Goal: Information Seeking & Learning: Find specific fact

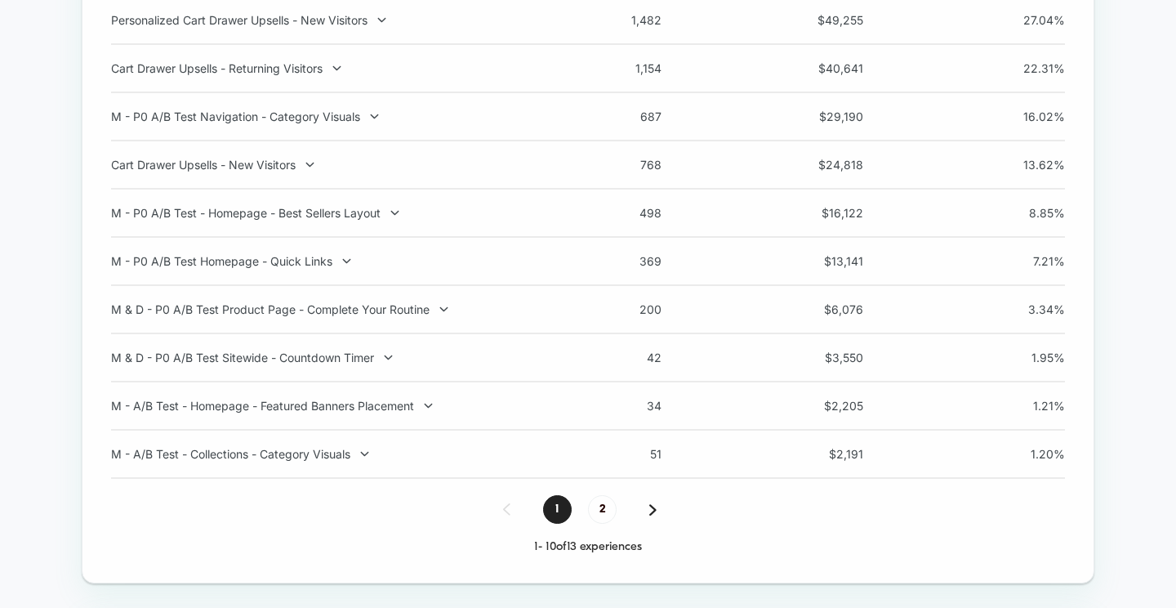
scroll to position [1900, 0]
click at [600, 519] on span "2" at bounding box center [602, 507] width 29 height 29
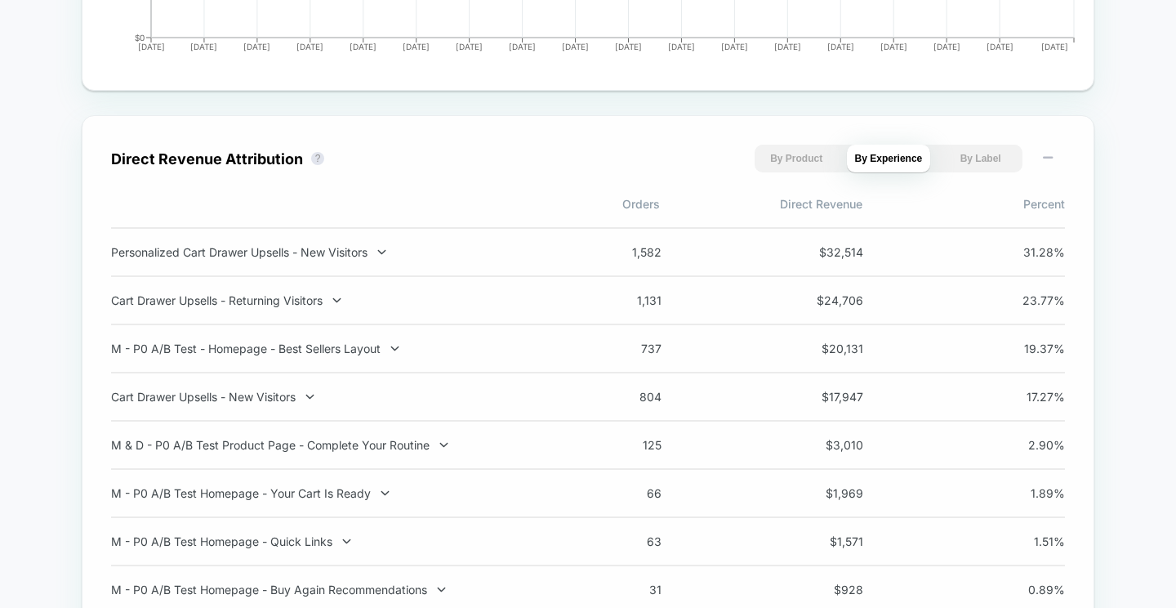
scroll to position [1054, 0]
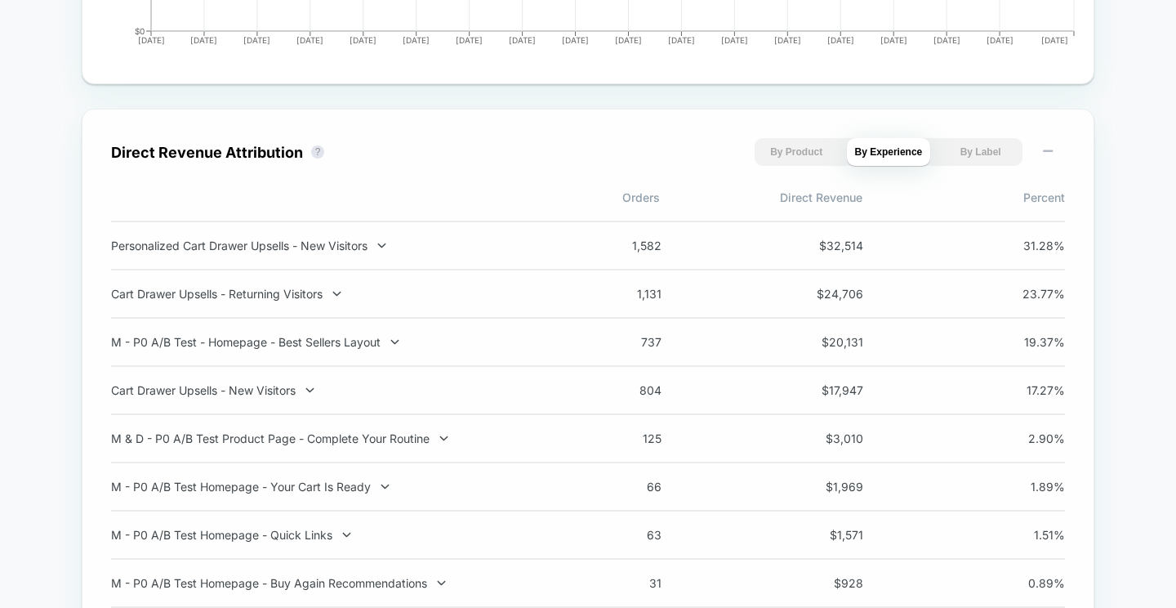
drag, startPoint x: 212, startPoint y: 197, endPoint x: 898, endPoint y: 341, distance: 702.0
click at [898, 341] on div "Direct Revenue Attribution ? By Product By Experience By Label Orders Direct Re…" at bounding box center [588, 405] width 954 height 534
drag, startPoint x: 592, startPoint y: 203, endPoint x: 1059, endPoint y: 362, distance: 493.6
click at [1059, 362] on div "Direct Revenue Attribution ? By Product By Experience By Label Orders Direct Re…" at bounding box center [588, 405] width 954 height 534
drag, startPoint x: 785, startPoint y: 251, endPoint x: 740, endPoint y: 204, distance: 64.7
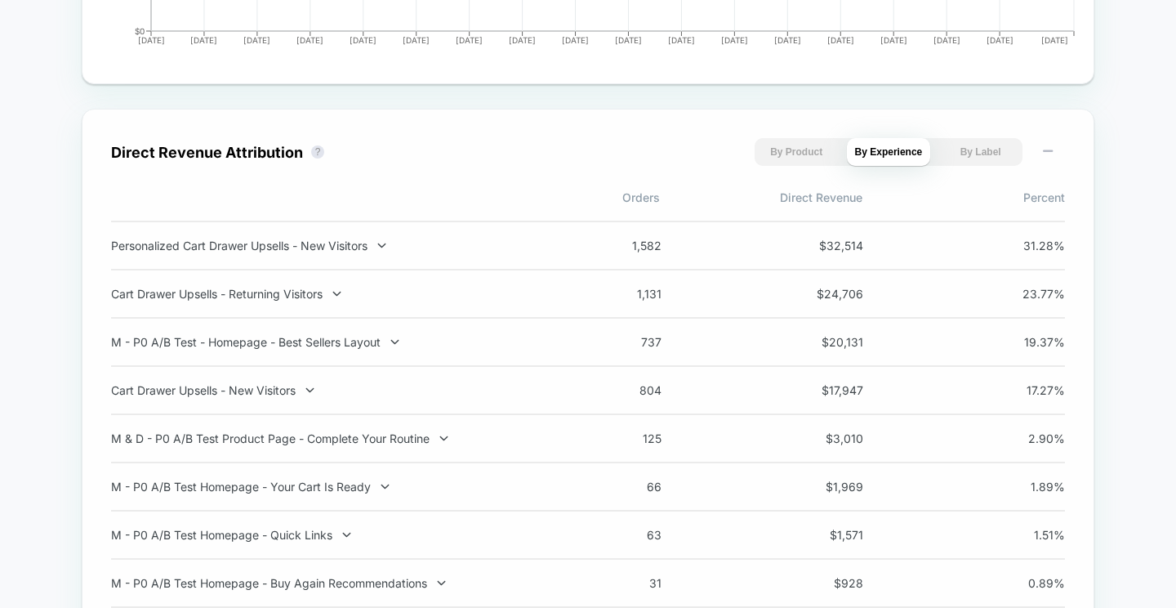
click at [740, 204] on div "Direct Revenue Attribution ? By Product By Experience By Label Orders Direct Re…" at bounding box center [588, 405] width 954 height 534
drag, startPoint x: 822, startPoint y: 256, endPoint x: 870, endPoint y: 245, distance: 49.5
click at [870, 245] on div "Personalized Cart Drawer Upsells - New Visitors 1,582 $ 32,514 31.28 %" at bounding box center [588, 246] width 954 height 50
click at [870, 245] on div "1,582 $ 32,514 31.28 %" at bounding box center [826, 246] width 477 height 14
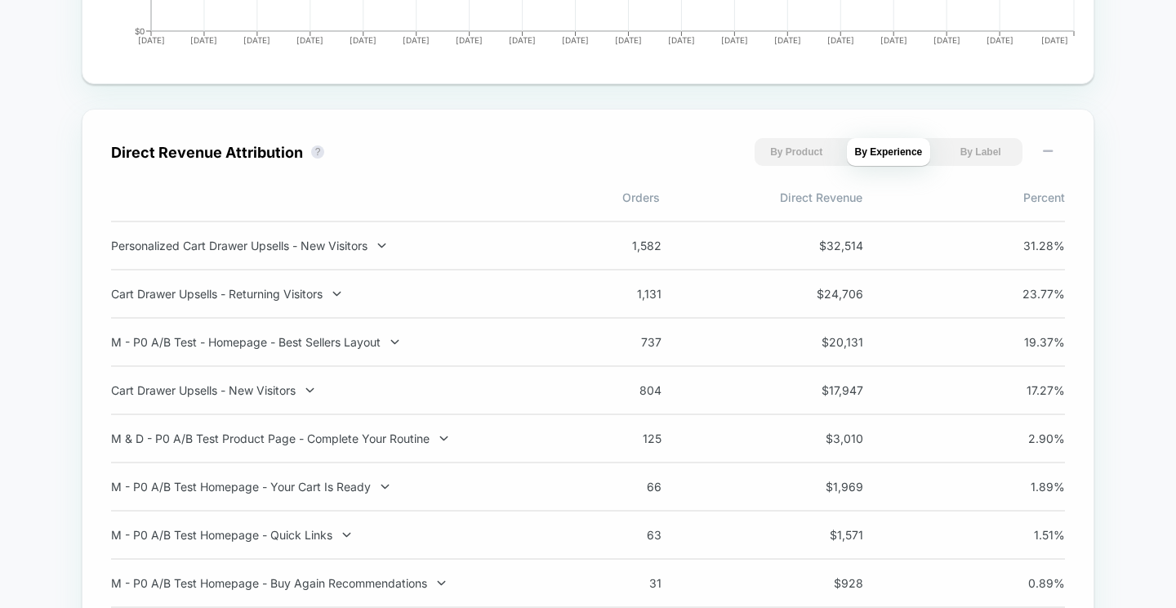
click at [841, 243] on span "$ 32,514" at bounding box center [827, 246] width 74 height 14
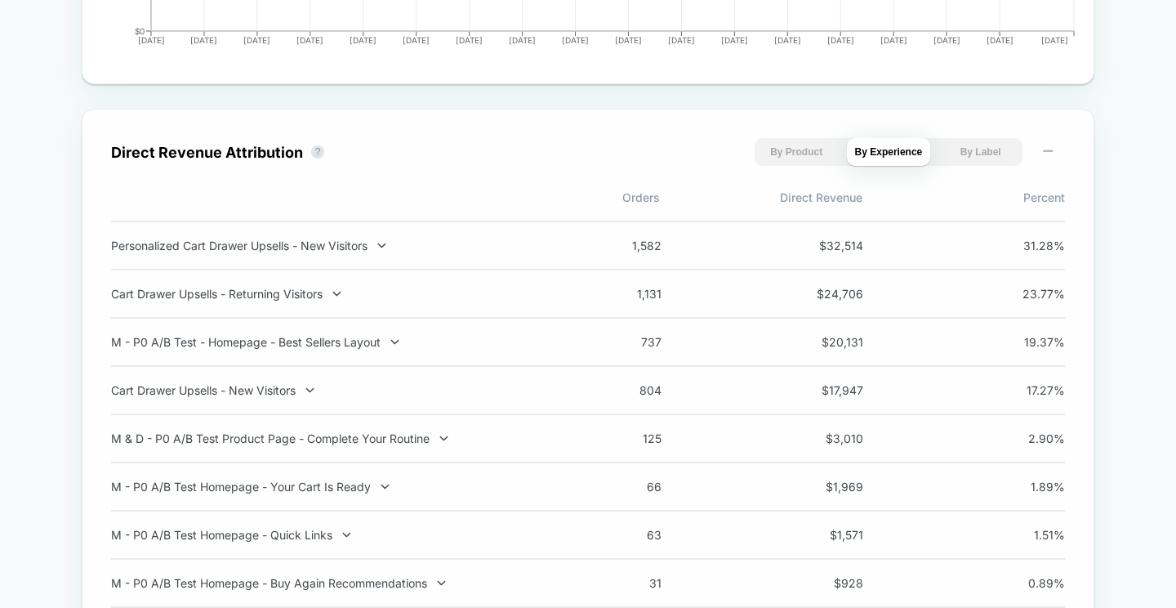
click at [841, 243] on span "$ 32,514" at bounding box center [827, 246] width 74 height 14
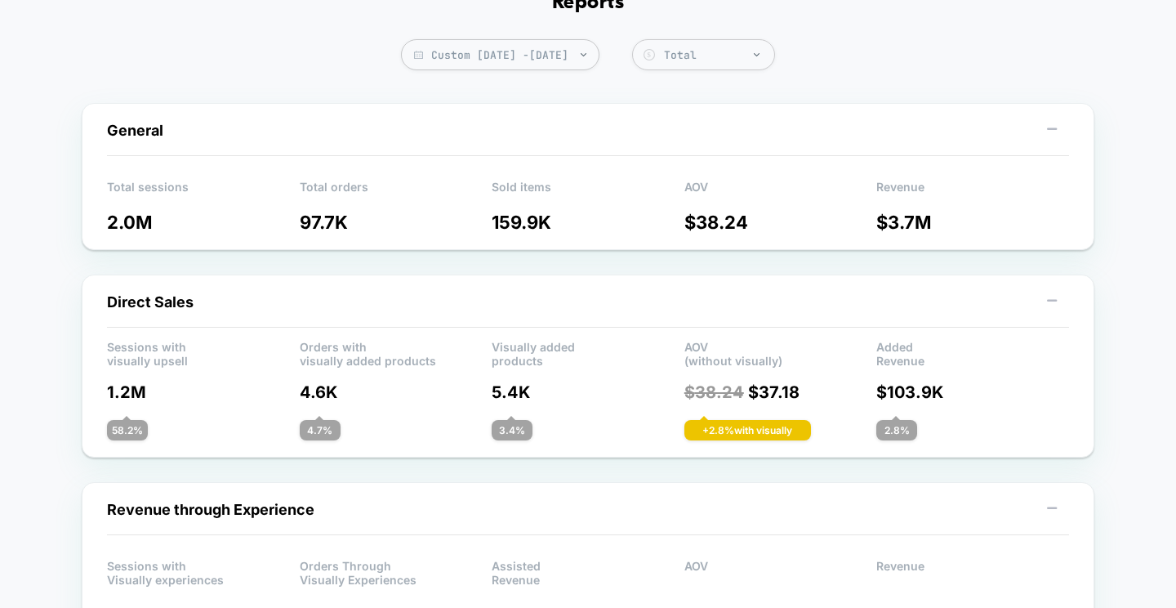
scroll to position [109, 0]
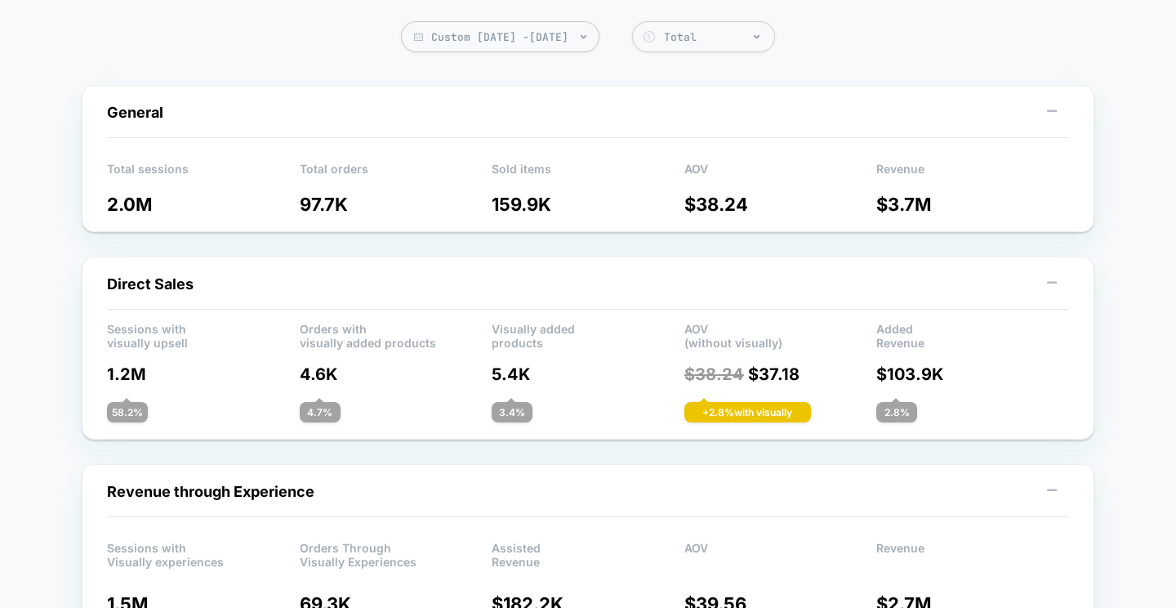
drag, startPoint x: 44, startPoint y: 91, endPoint x: 1116, endPoint y: 210, distance: 1078.1
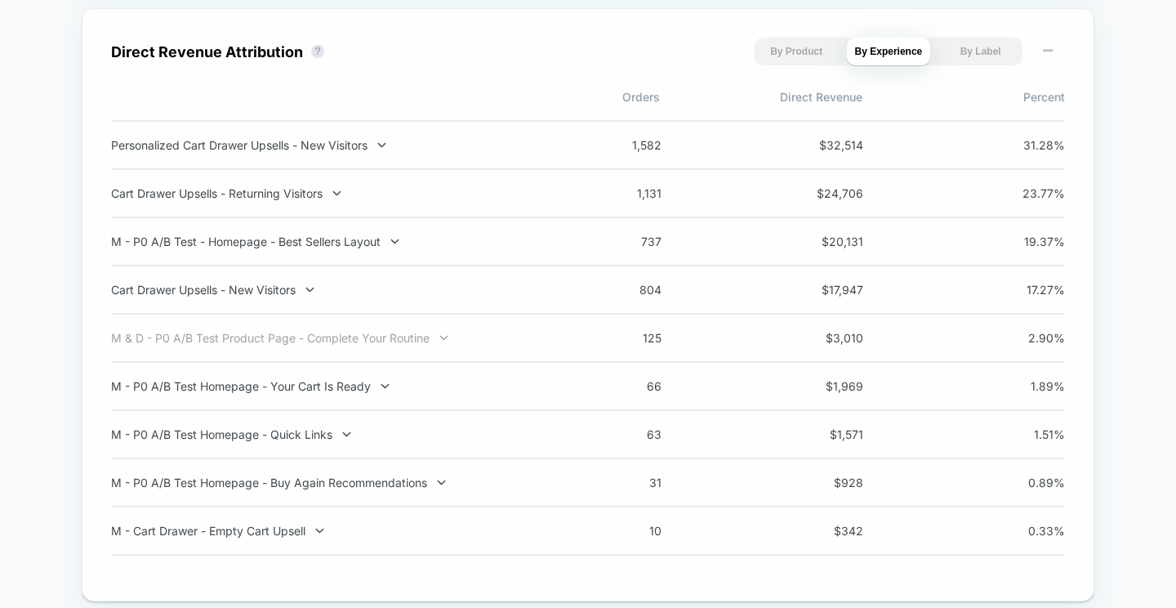
scroll to position [1147, 0]
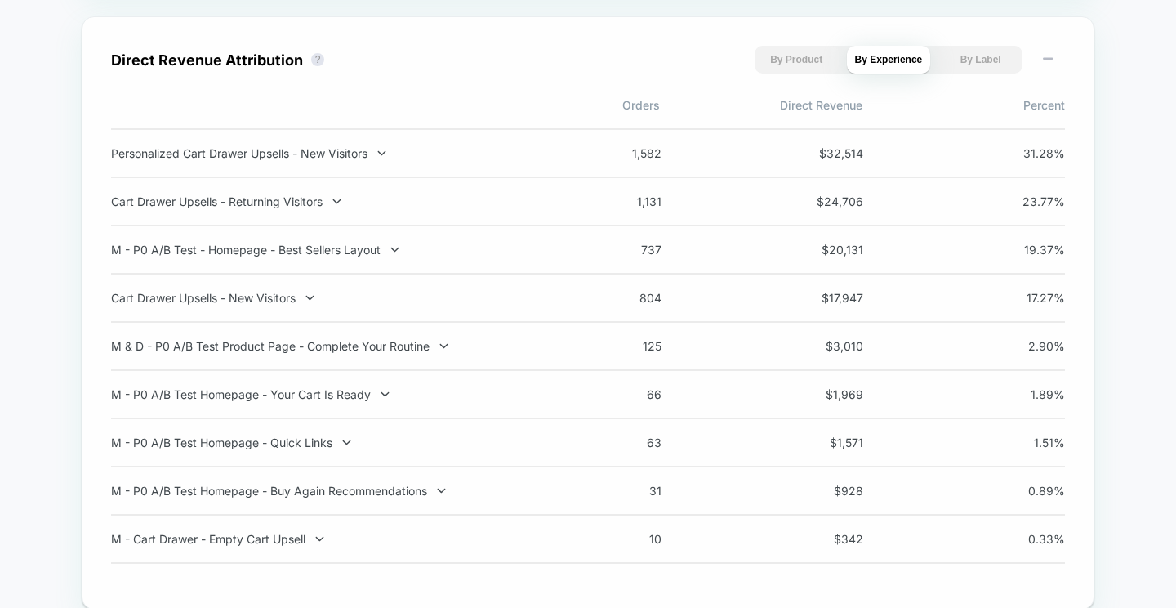
drag, startPoint x: 105, startPoint y: 58, endPoint x: 861, endPoint y: 548, distance: 900.6
click at [861, 548] on div "Direct Revenue Attribution ? By Product By Experience By Label Orders Direct Re…" at bounding box center [588, 312] width 1013 height 593
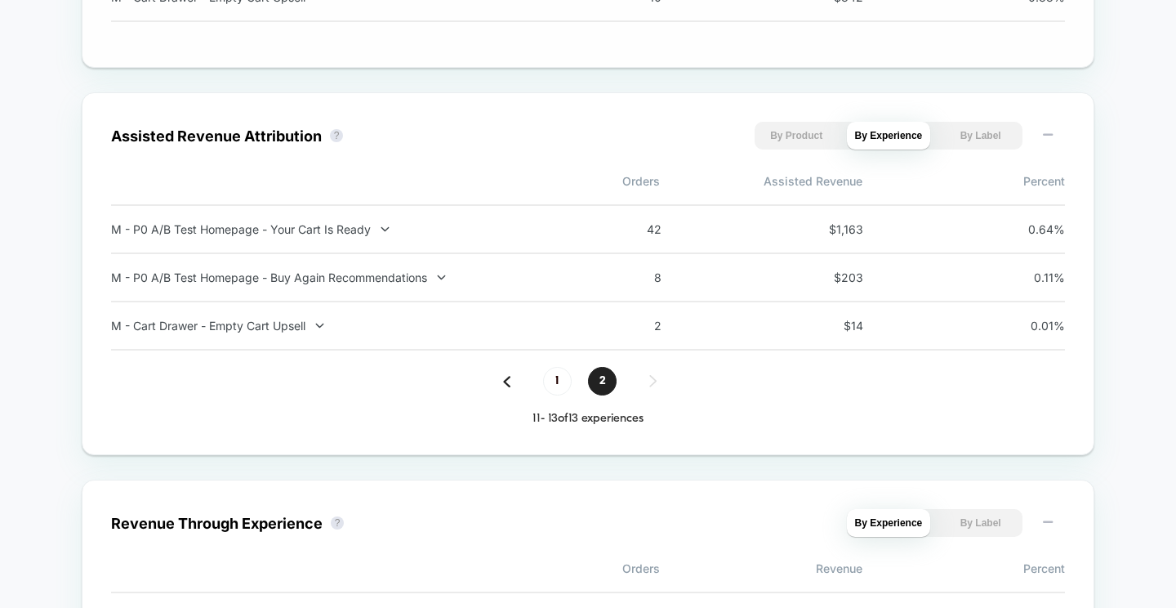
scroll to position [1772, 0]
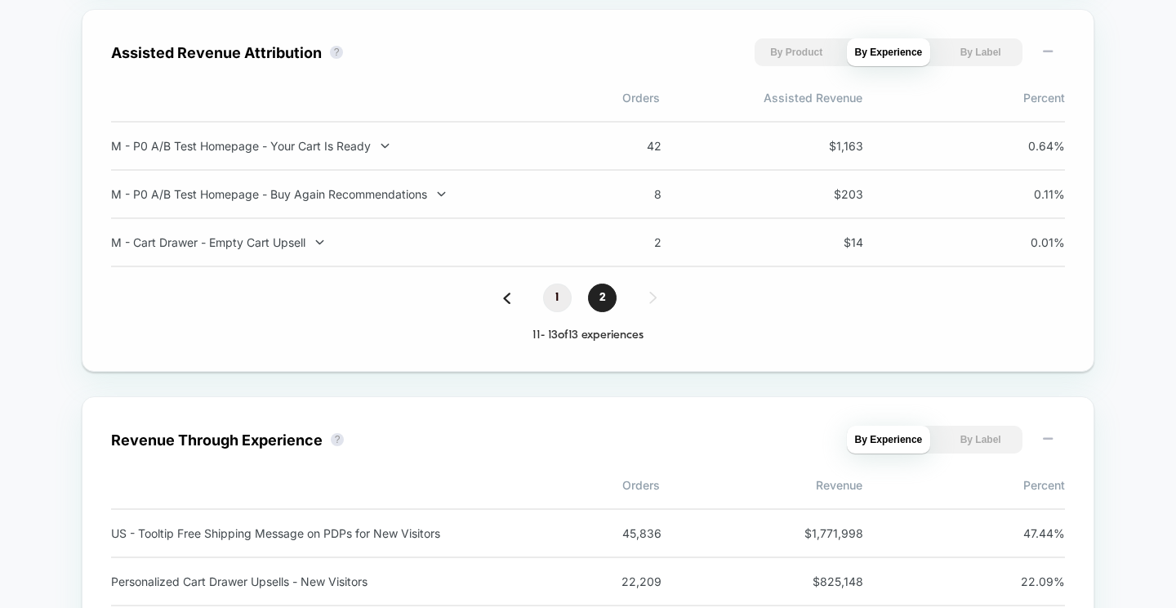
click at [562, 306] on span "1" at bounding box center [557, 297] width 29 height 29
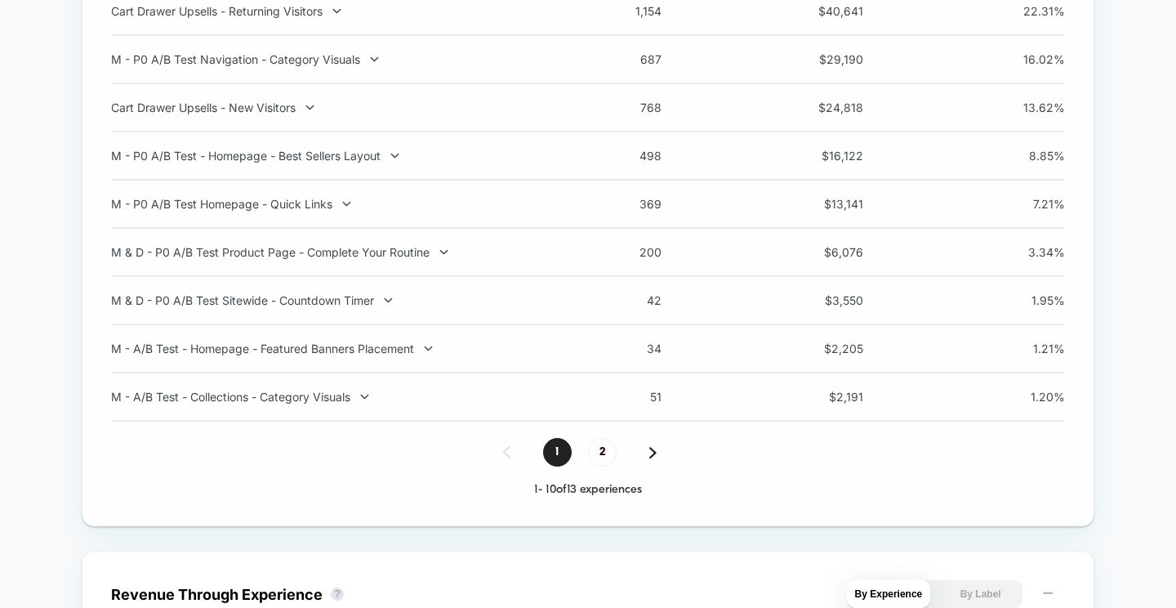
scroll to position [1956, 0]
click at [607, 455] on span "2" at bounding box center [602, 450] width 29 height 29
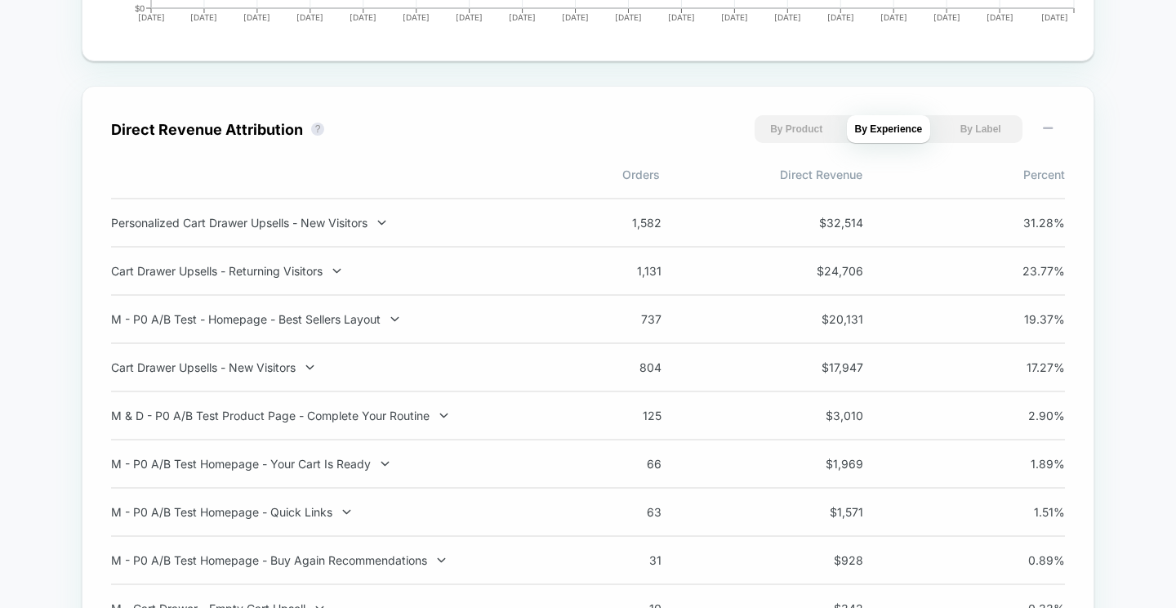
scroll to position [1073, 0]
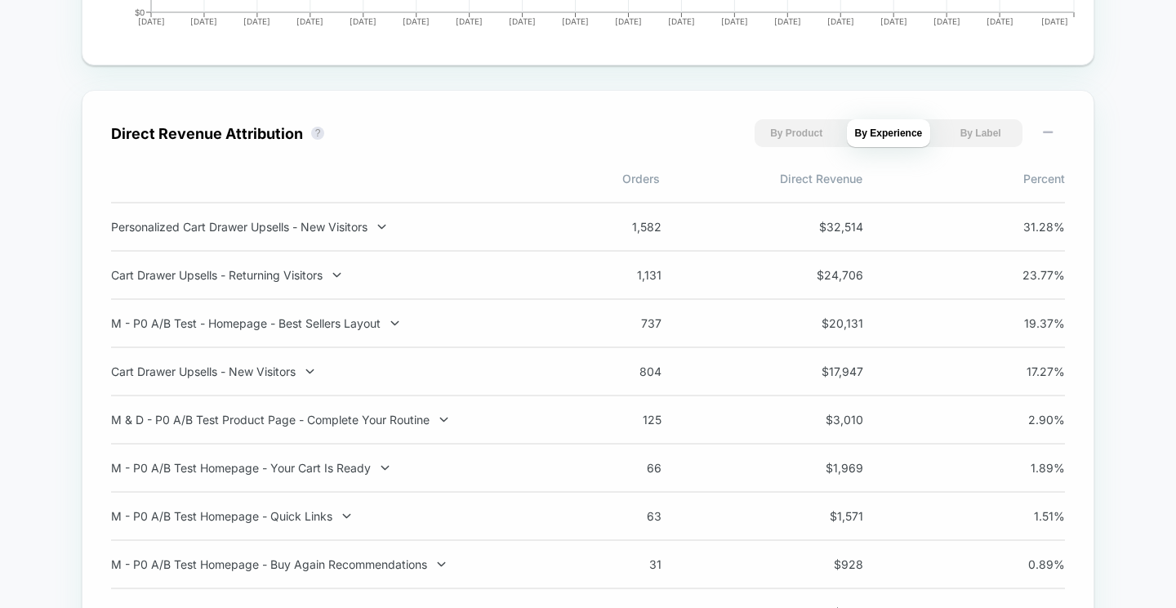
drag, startPoint x: 96, startPoint y: 231, endPoint x: 428, endPoint y: 206, distance: 333.4
click at [428, 206] on div "Direct Revenue Attribution ? By Product By Experience By Label Orders Direct Re…" at bounding box center [588, 386] width 1013 height 593
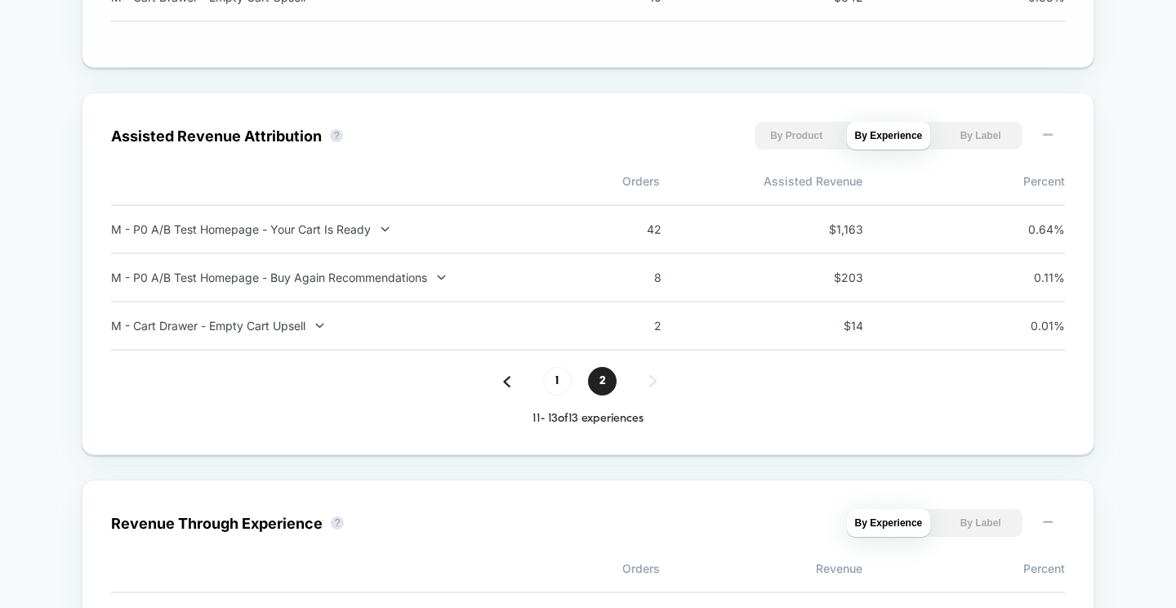
scroll to position [1701, 0]
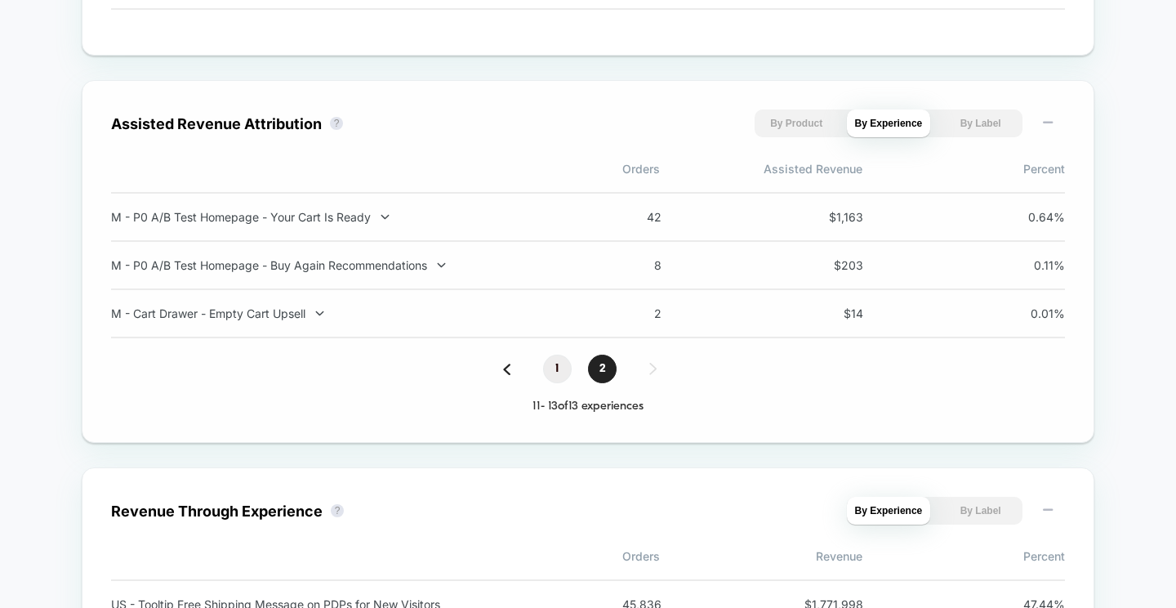
click at [554, 377] on span "1" at bounding box center [557, 368] width 29 height 29
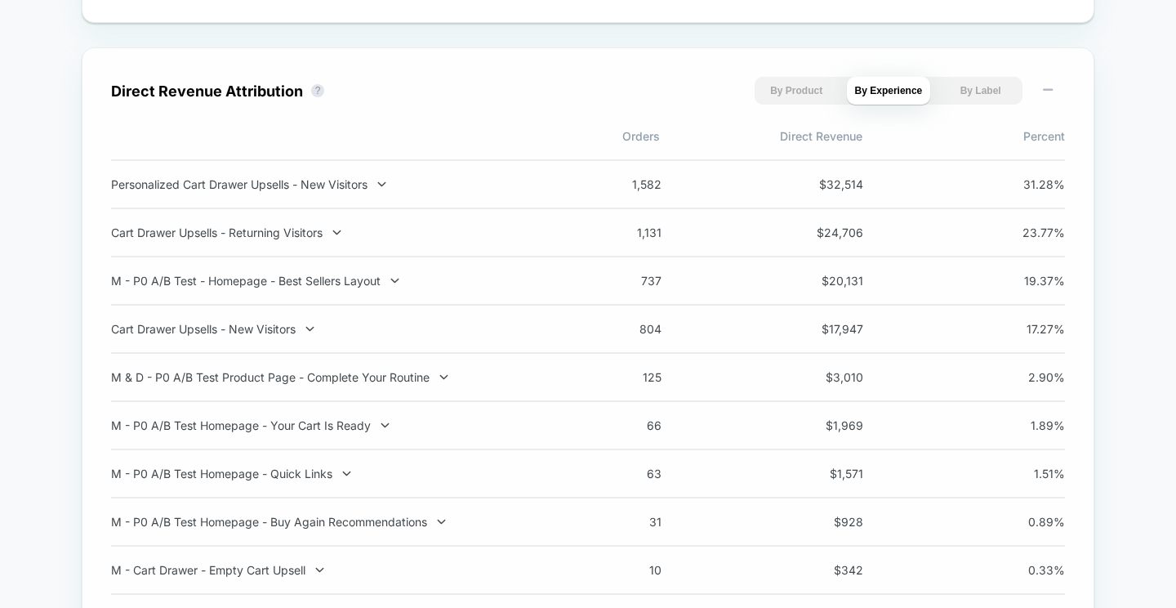
scroll to position [1118, 0]
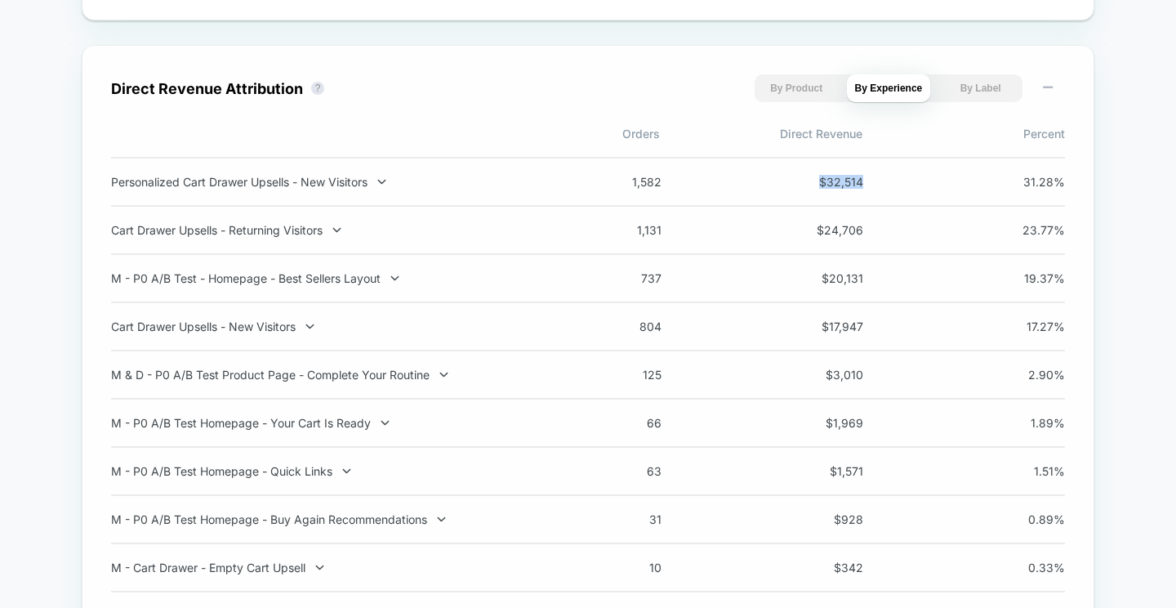
drag, startPoint x: 860, startPoint y: 182, endPoint x: 814, endPoint y: 184, distance: 45.8
click at [814, 184] on span "$ 32,514" at bounding box center [827, 182] width 74 height 14
copy span "$ 32,514"
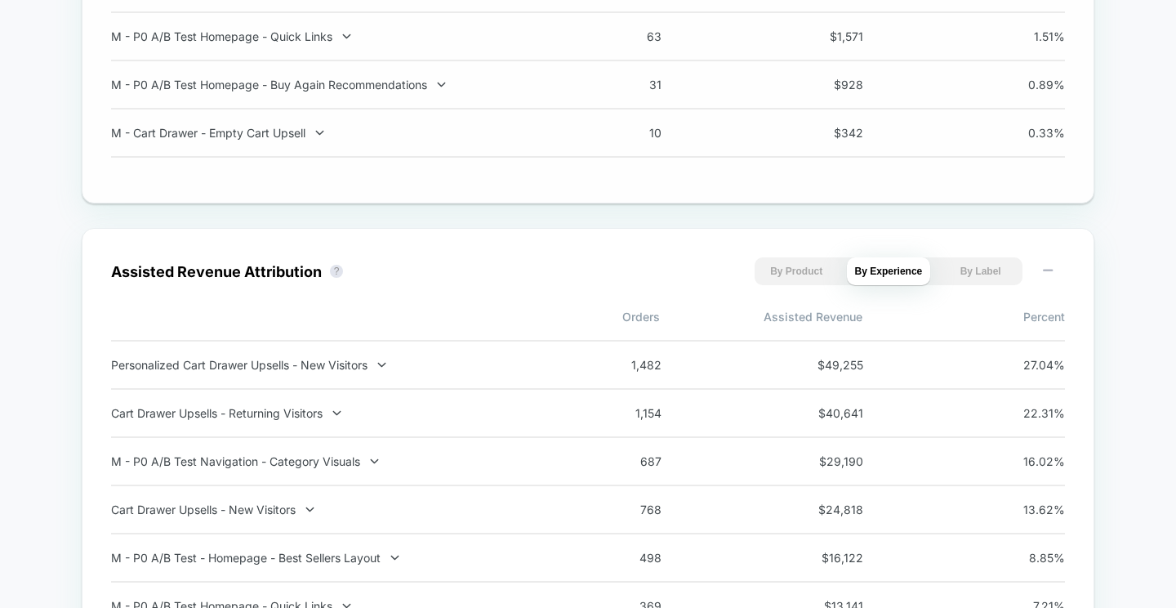
scroll to position [1582, 0]
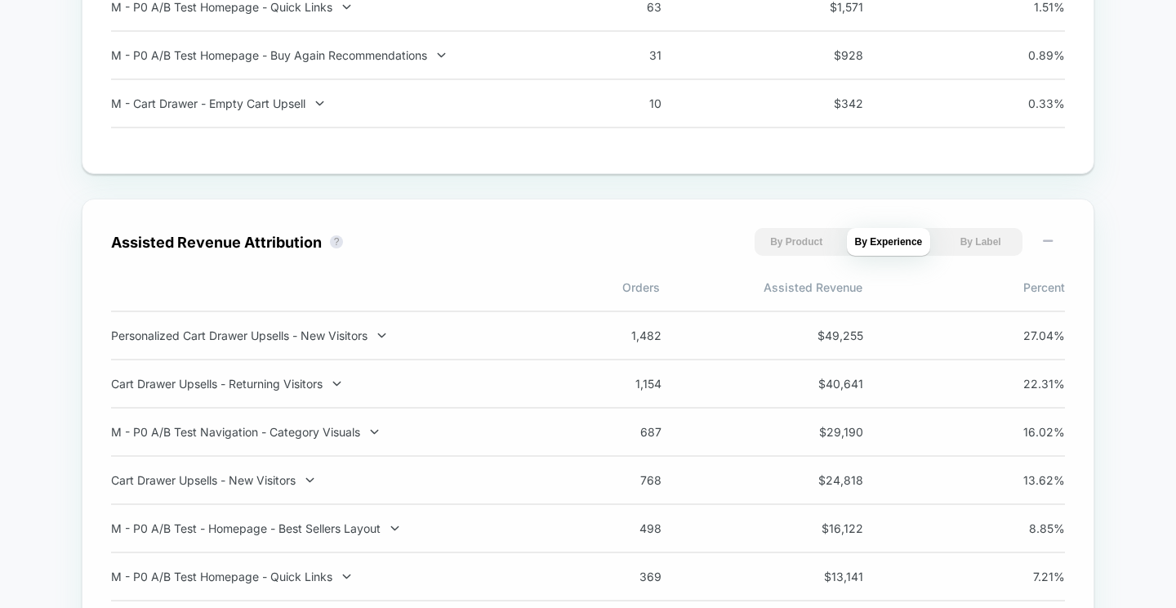
click at [790, 342] on span "$ 49,255" at bounding box center [827, 335] width 74 height 14
drag, startPoint x: 875, startPoint y: 344, endPoint x: 817, endPoint y: 343, distance: 58.0
click at [817, 342] on div "1,482 $ 49,255 27.04 %" at bounding box center [826, 335] width 477 height 14
drag, startPoint x: 817, startPoint y: 343, endPoint x: 866, endPoint y: 344, distance: 49.0
click at [866, 342] on div "1,482 $ 49,255 27.04 %" at bounding box center [826, 335] width 477 height 14
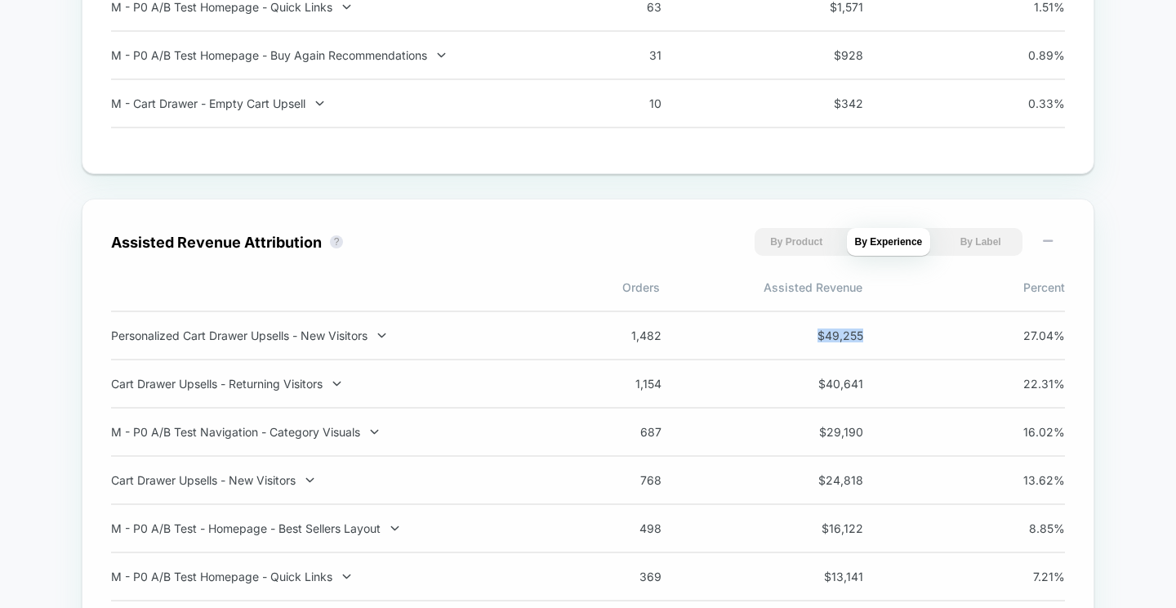
copy span "$ 49,255"
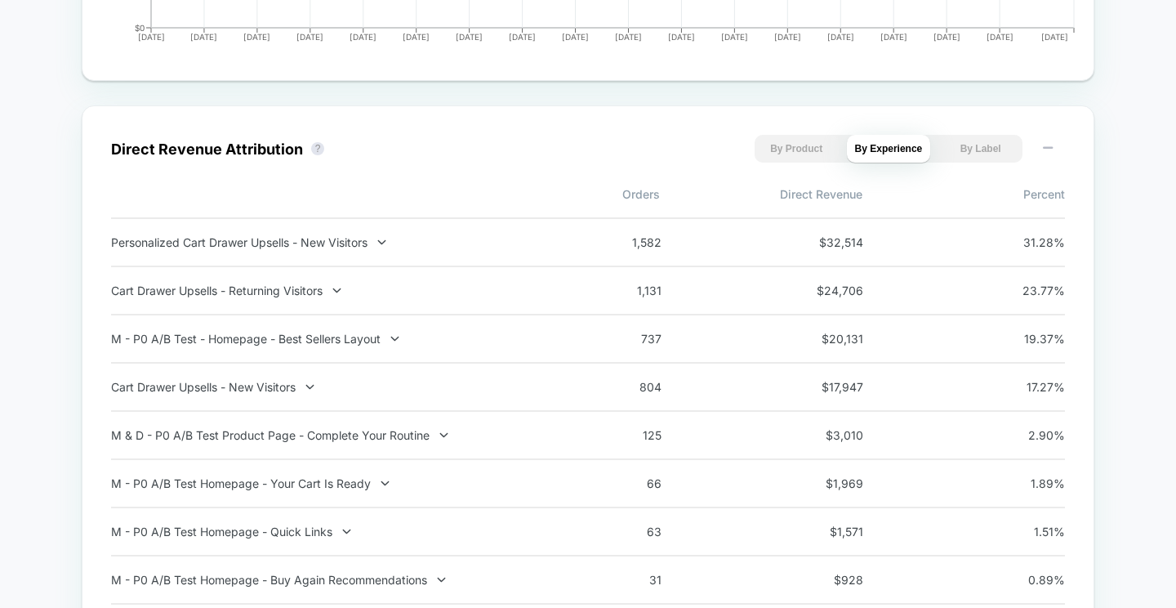
scroll to position [1045, 0]
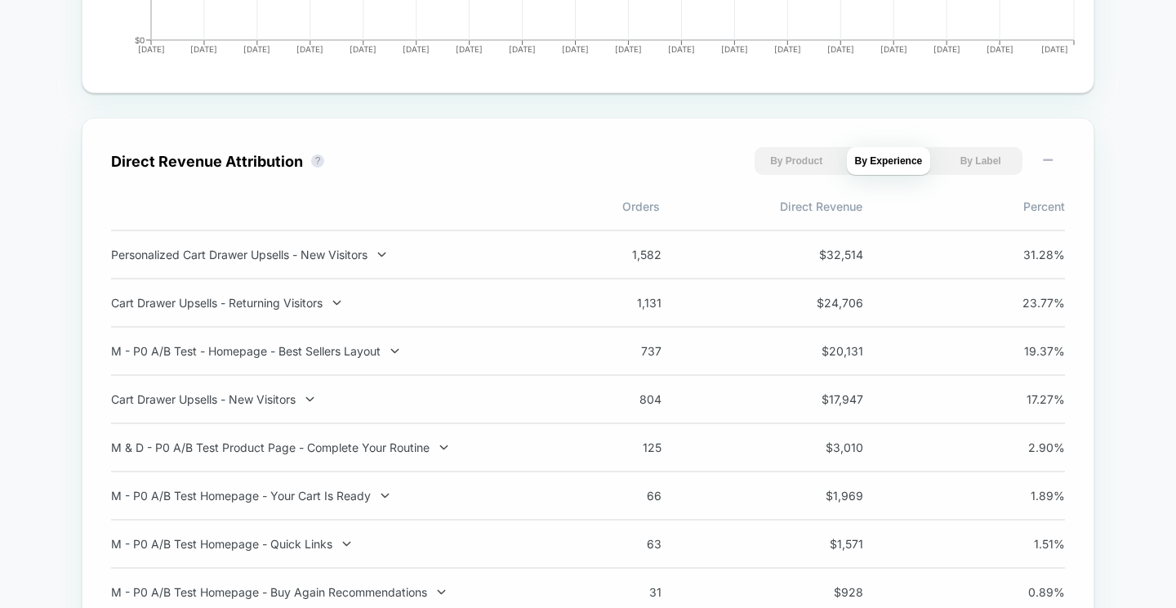
click at [828, 310] on span "$ 24,706" at bounding box center [827, 303] width 74 height 14
drag, startPoint x: 871, startPoint y: 310, endPoint x: 814, endPoint y: 302, distance: 57.6
click at [814, 302] on div "1,131 $ 24,706 23.77 %" at bounding box center [826, 303] width 477 height 14
drag, startPoint x: 891, startPoint y: 303, endPoint x: 829, endPoint y: 305, distance: 62.1
click at [829, 305] on div "1,131 $ 24,706 23.77 %" at bounding box center [826, 303] width 477 height 14
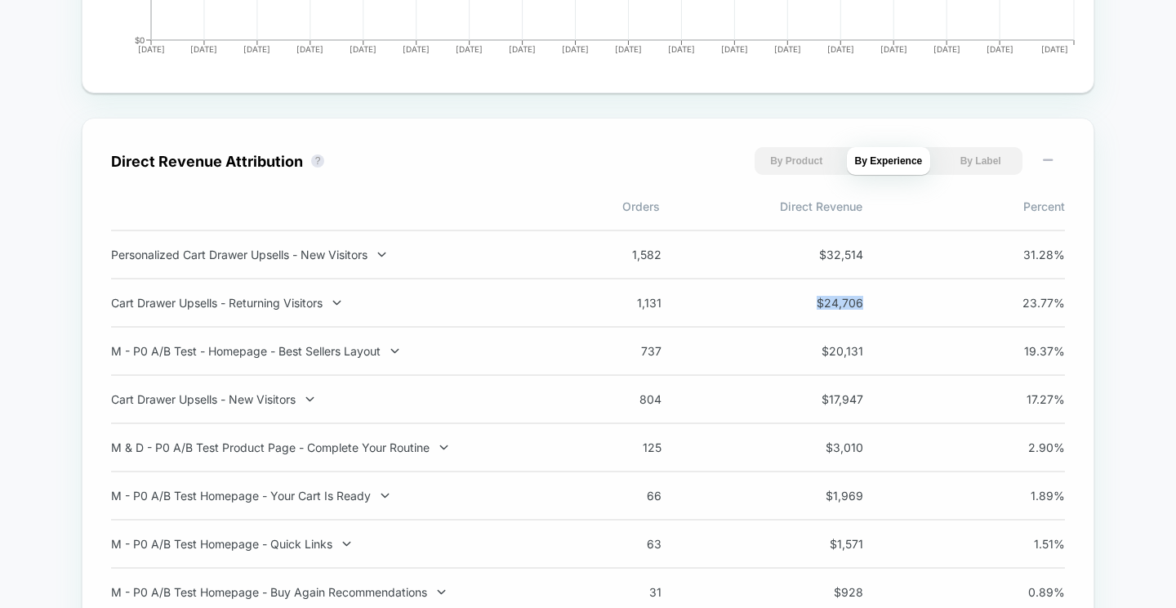
drag, startPoint x: 818, startPoint y: 305, endPoint x: 870, endPoint y: 306, distance: 51.5
click at [870, 306] on div "1,131 $ 24,706 23.77 %" at bounding box center [826, 303] width 477 height 14
copy span "$ 24,706"
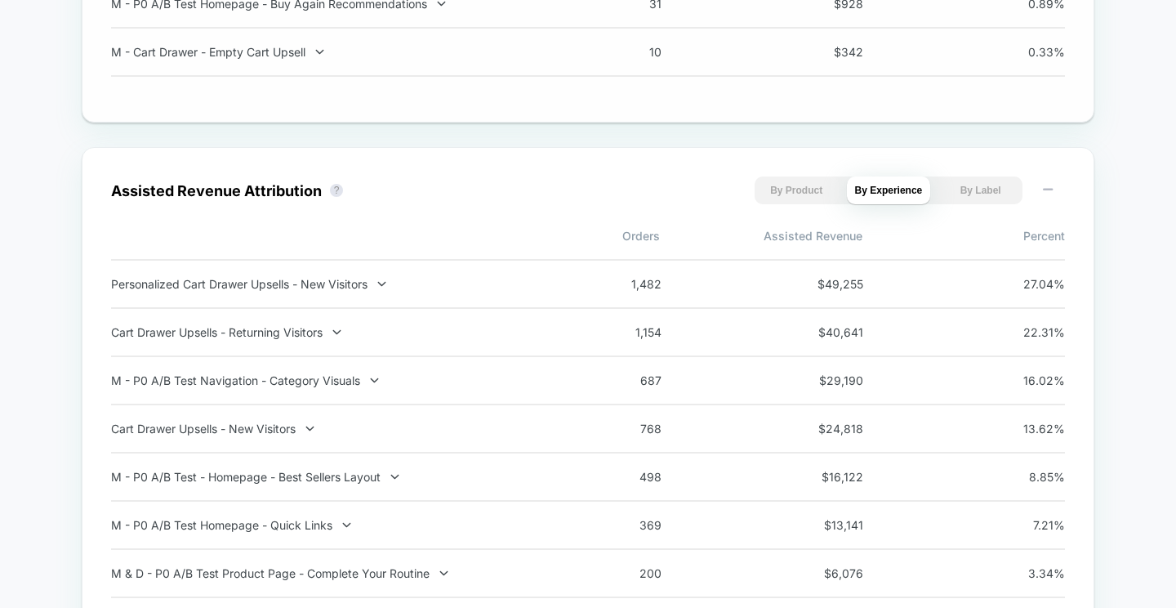
scroll to position [1651, 0]
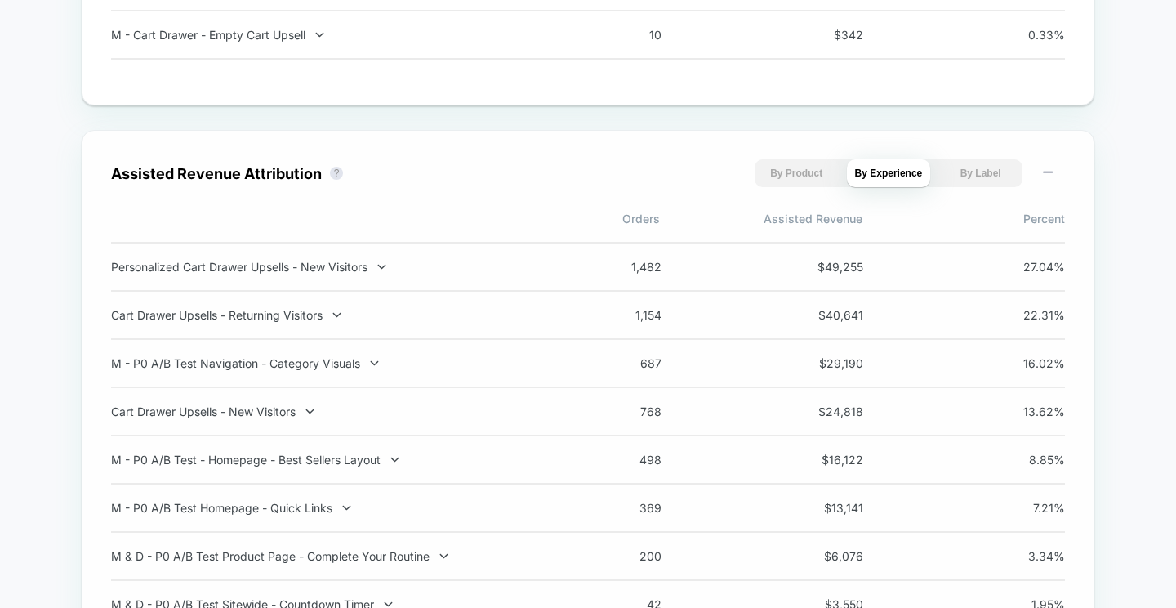
drag, startPoint x: 868, startPoint y: 321, endPoint x: 825, endPoint y: 321, distance: 43.3
click at [825, 321] on div "1,154 $ 40,641 22.31 %" at bounding box center [826, 315] width 477 height 14
drag, startPoint x: 819, startPoint y: 321, endPoint x: 863, endPoint y: 323, distance: 43.3
click at [863, 322] on span "$ 40,641" at bounding box center [827, 315] width 74 height 14
copy span "$ 40,641"
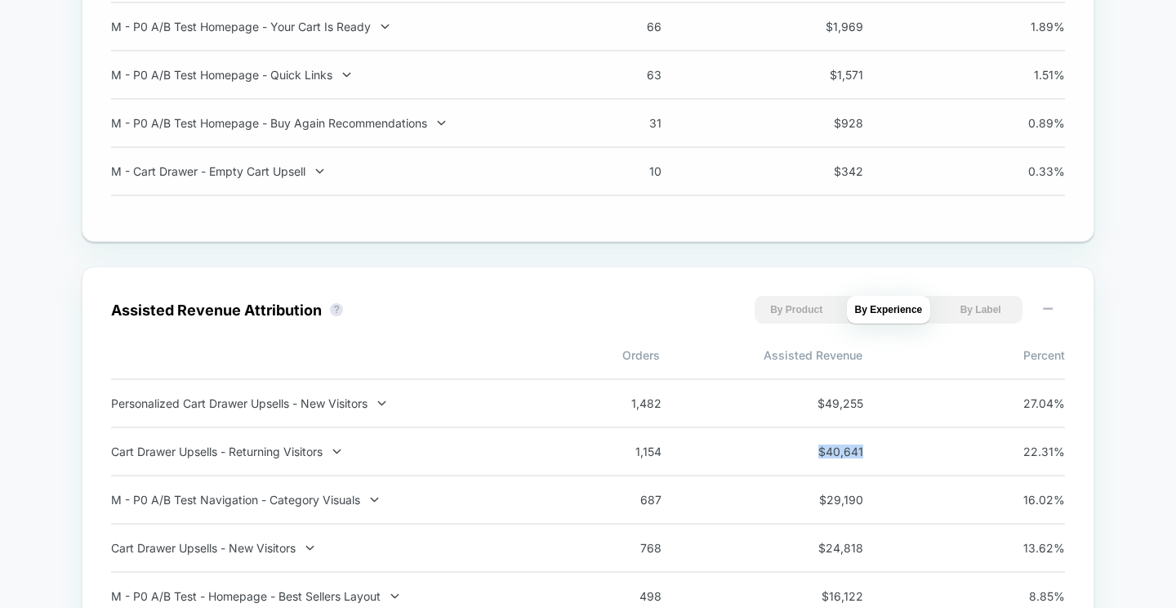
scroll to position [1524, 0]
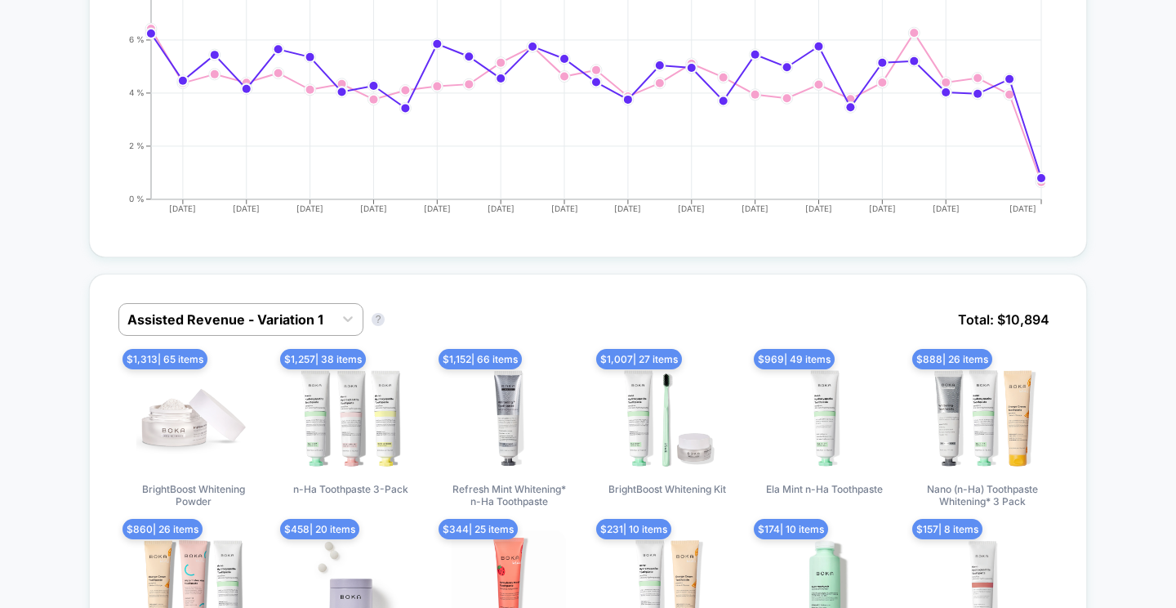
scroll to position [770, 0]
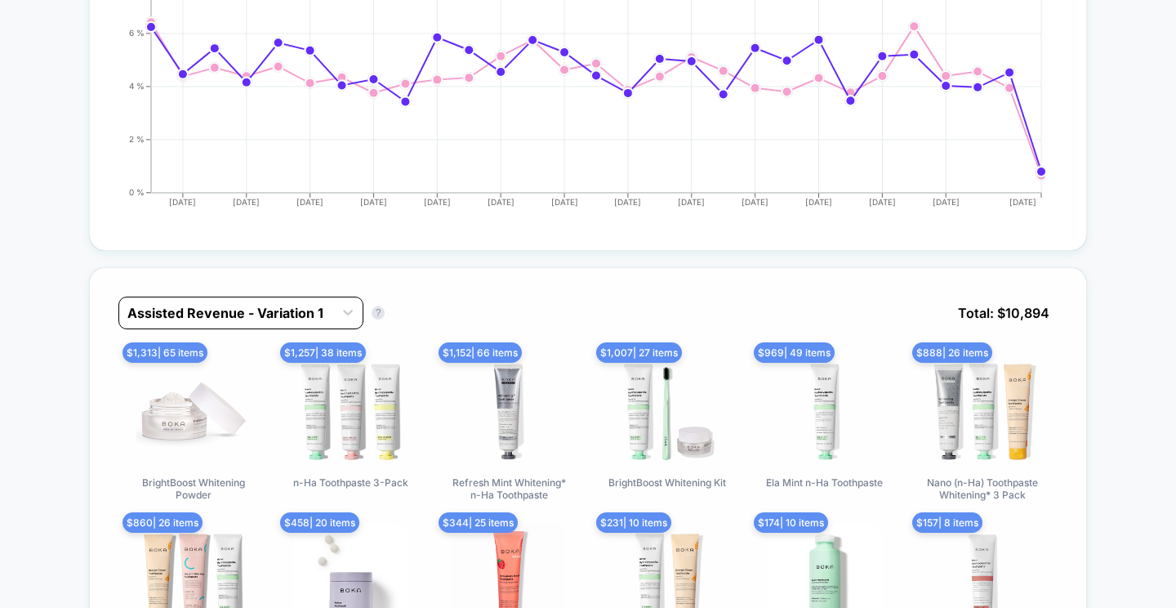
click at [208, 324] on div "Assisted Revenue - Variation 1" at bounding box center [240, 312] width 245 height 33
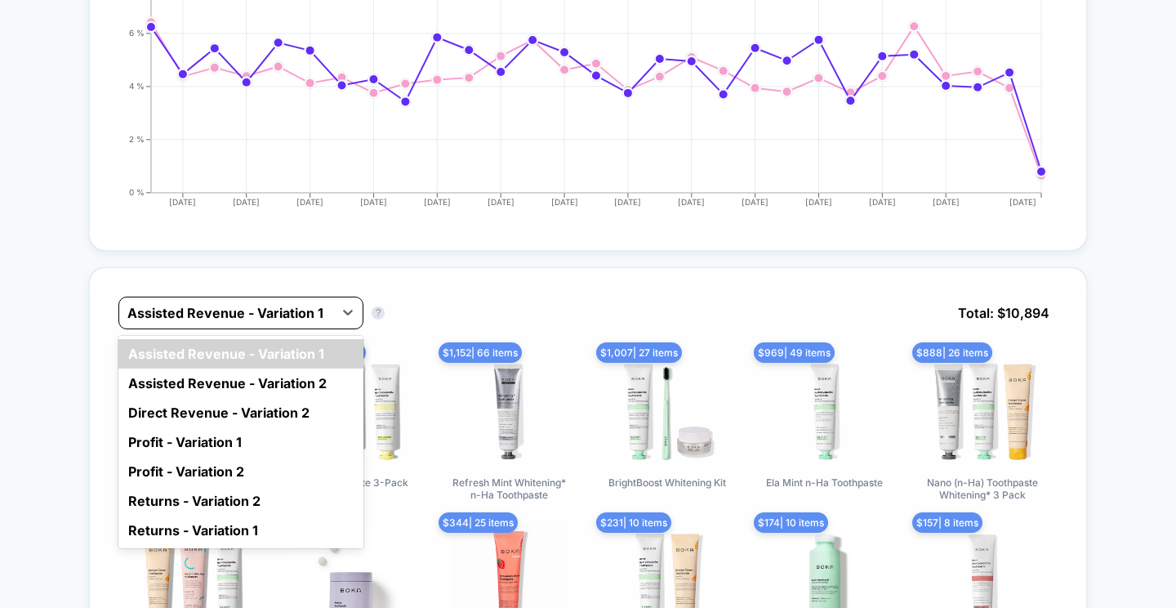
click at [322, 305] on div at bounding box center [226, 313] width 198 height 20
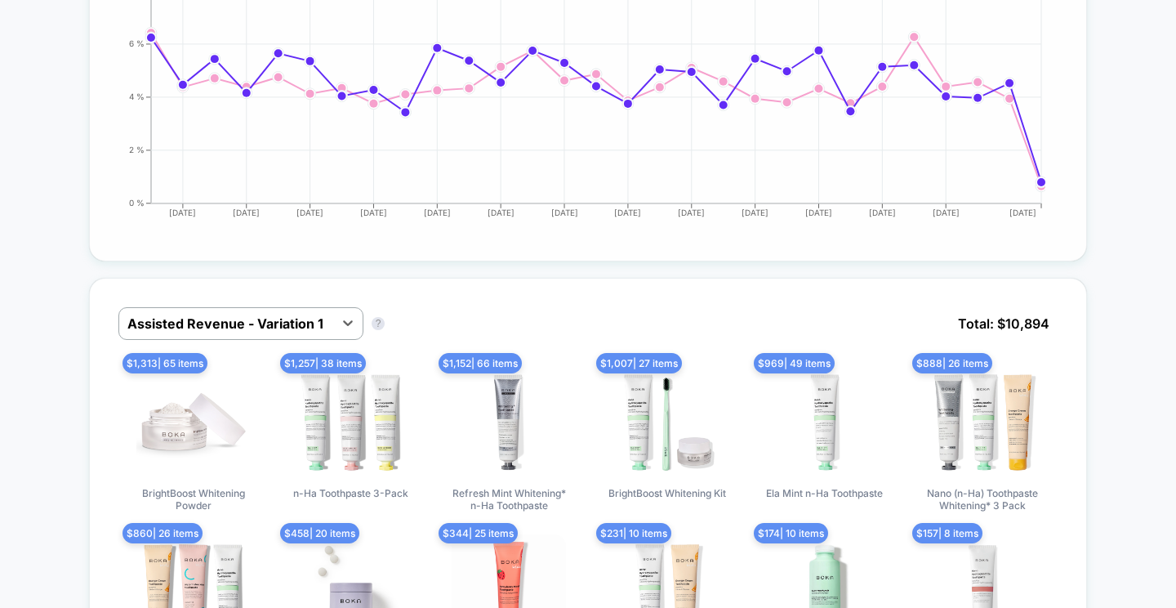
scroll to position [0, 0]
